Goal: Information Seeking & Learning: Learn about a topic

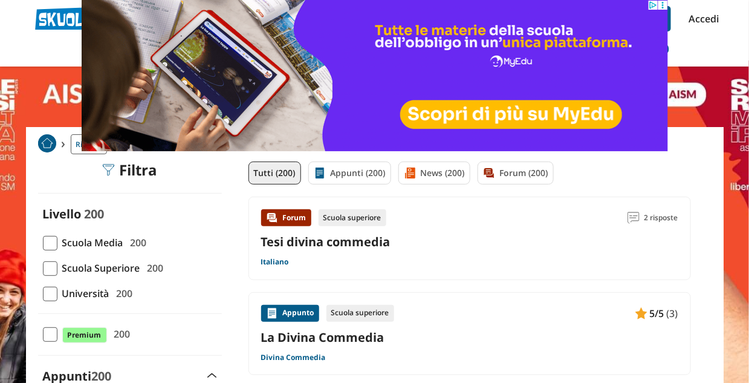
click at [50, 270] on span at bounding box center [50, 268] width 15 height 15
click at [43, 268] on input "Scuola Superiore 200" at bounding box center [43, 268] width 0 height 0
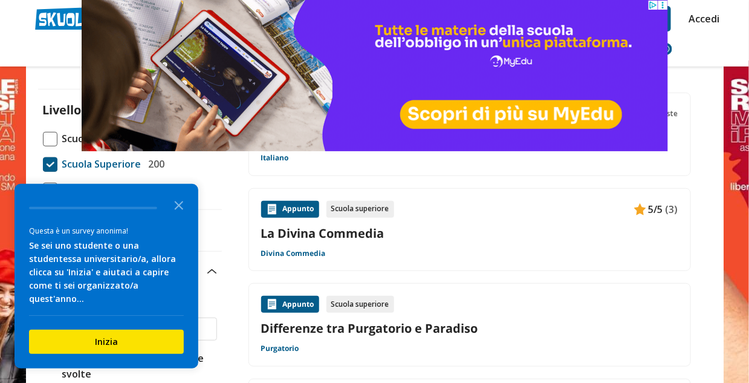
scroll to position [121, 0]
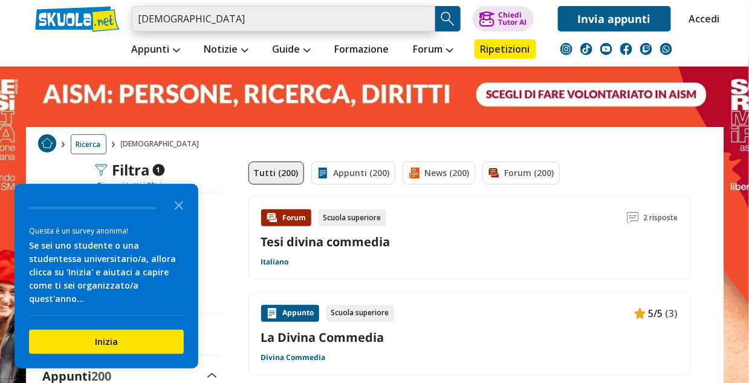
click at [247, 16] on input "divina commedia" at bounding box center [284, 18] width 304 height 25
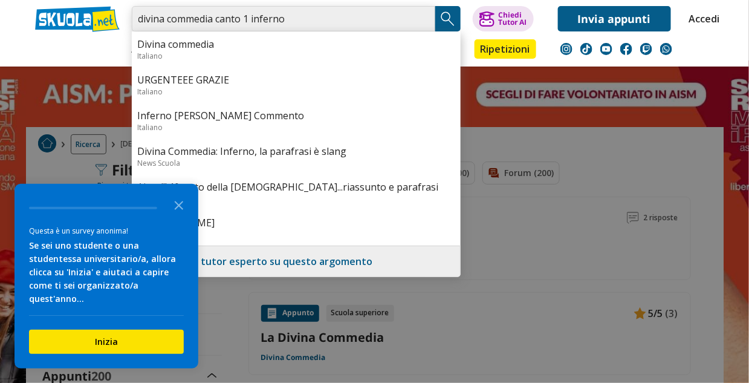
type input "divina commedia canto 1 inferno"
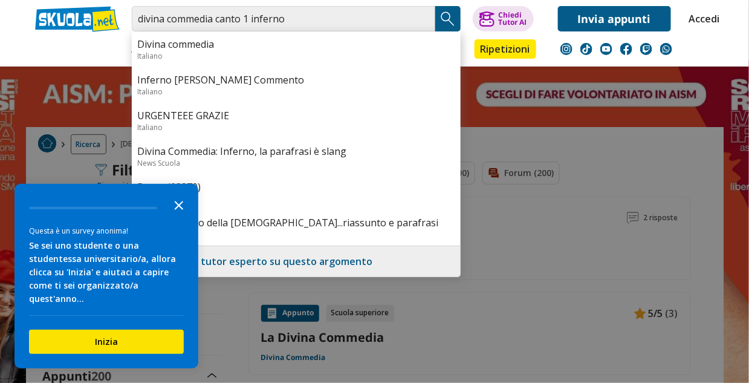
click at [178, 216] on icon "Close the survey" at bounding box center [179, 204] width 24 height 24
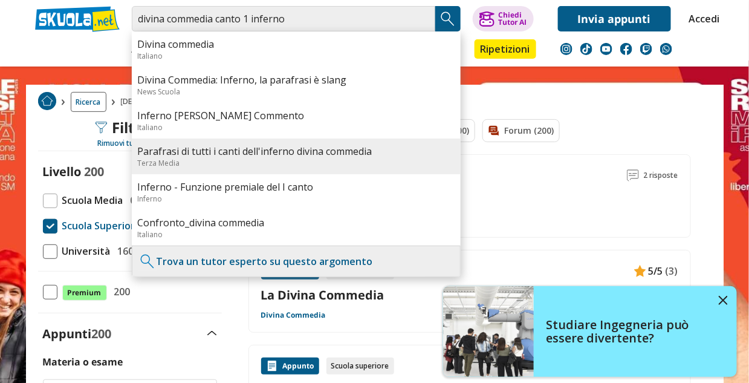
scroll to position [60, 0]
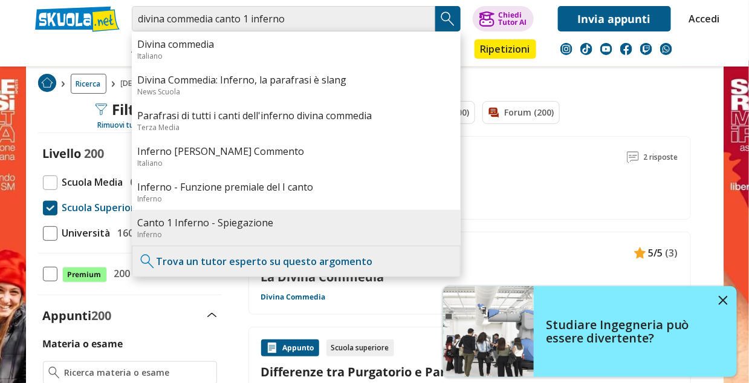
click at [197, 225] on link "Canto 1 Inferno - Spiegazione" at bounding box center [296, 222] width 317 height 13
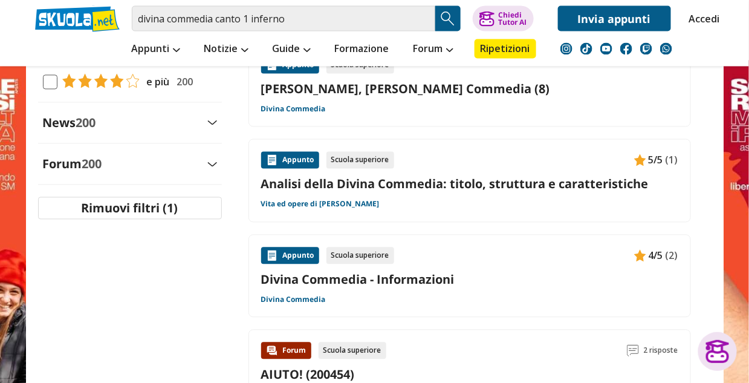
scroll to position [665, 0]
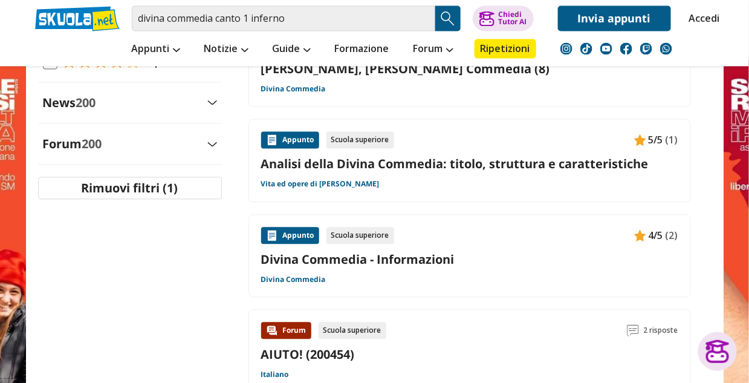
click at [331, 156] on link "Analisi della Divina Commedia: titolo, struttura e caratteristiche" at bounding box center [469, 164] width 417 height 16
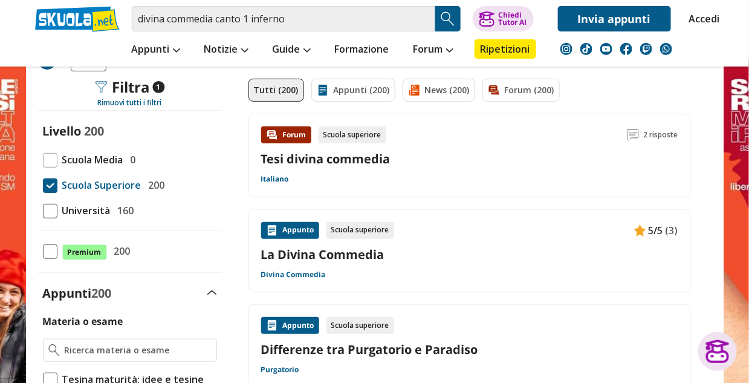
scroll to position [121, 0]
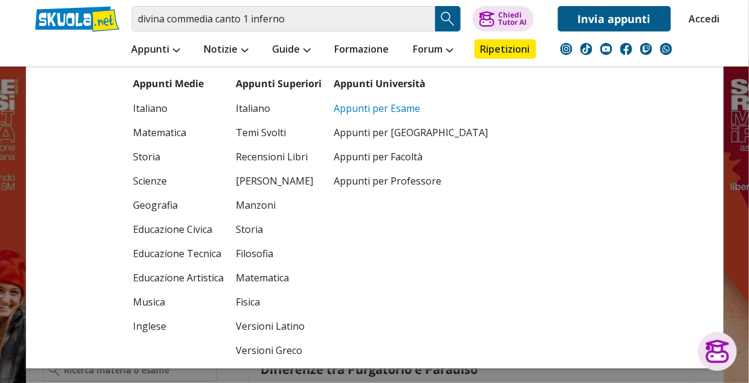
scroll to position [0, 0]
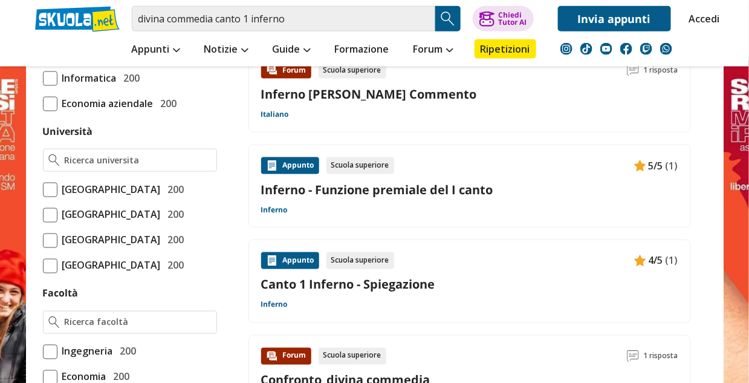
scroll to position [484, 0]
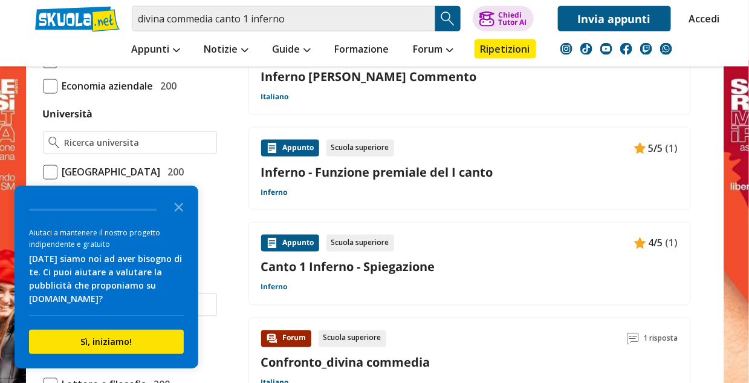
click at [327, 264] on link "Canto 1 Inferno - Spiegazione" at bounding box center [469, 267] width 417 height 16
